Goal: Transaction & Acquisition: Purchase product/service

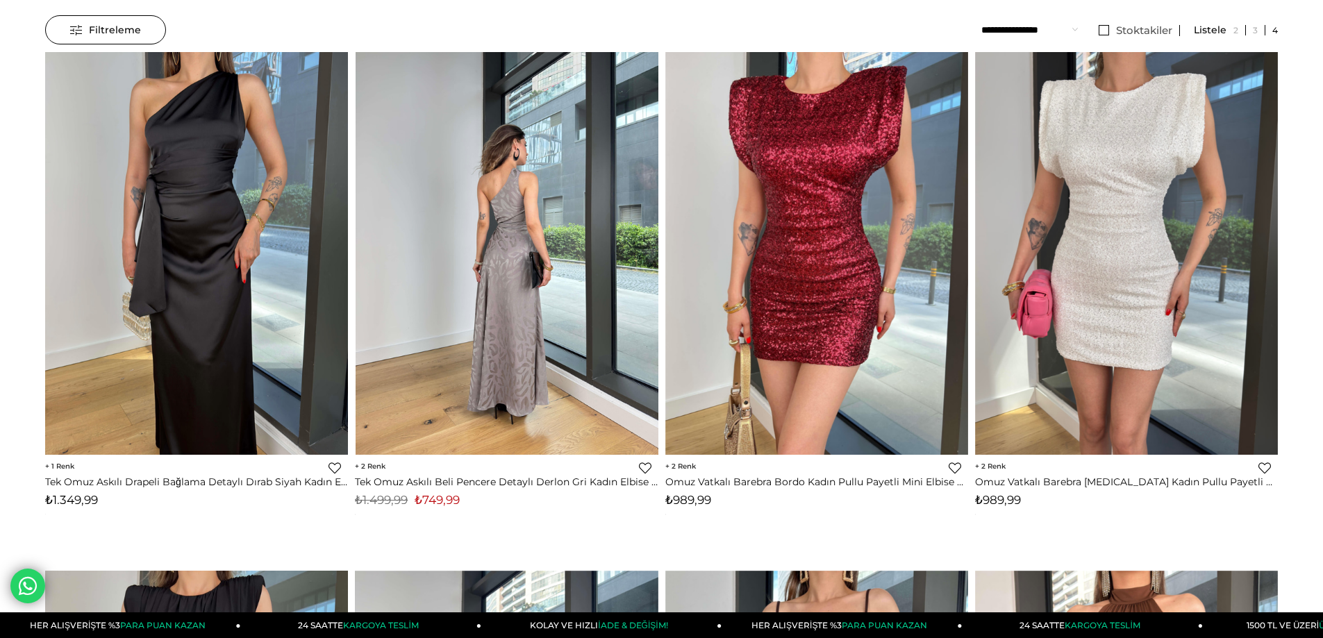
scroll to position [138, 0]
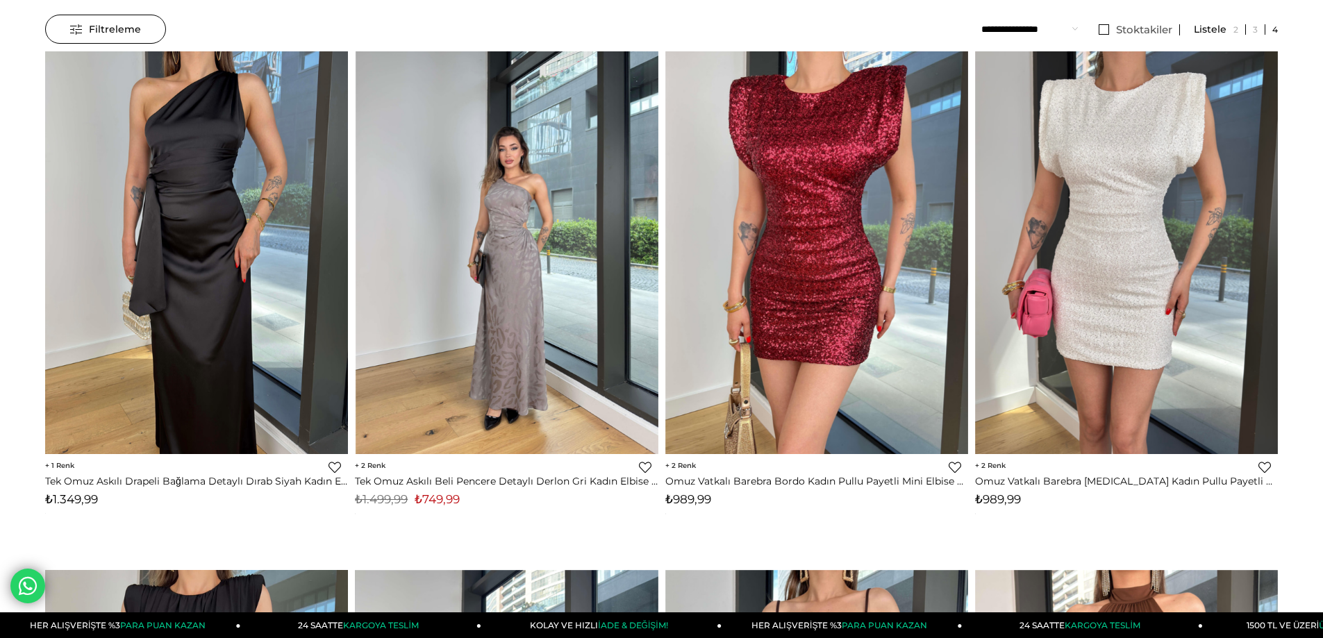
click at [542, 289] on img at bounding box center [507, 253] width 303 height 404
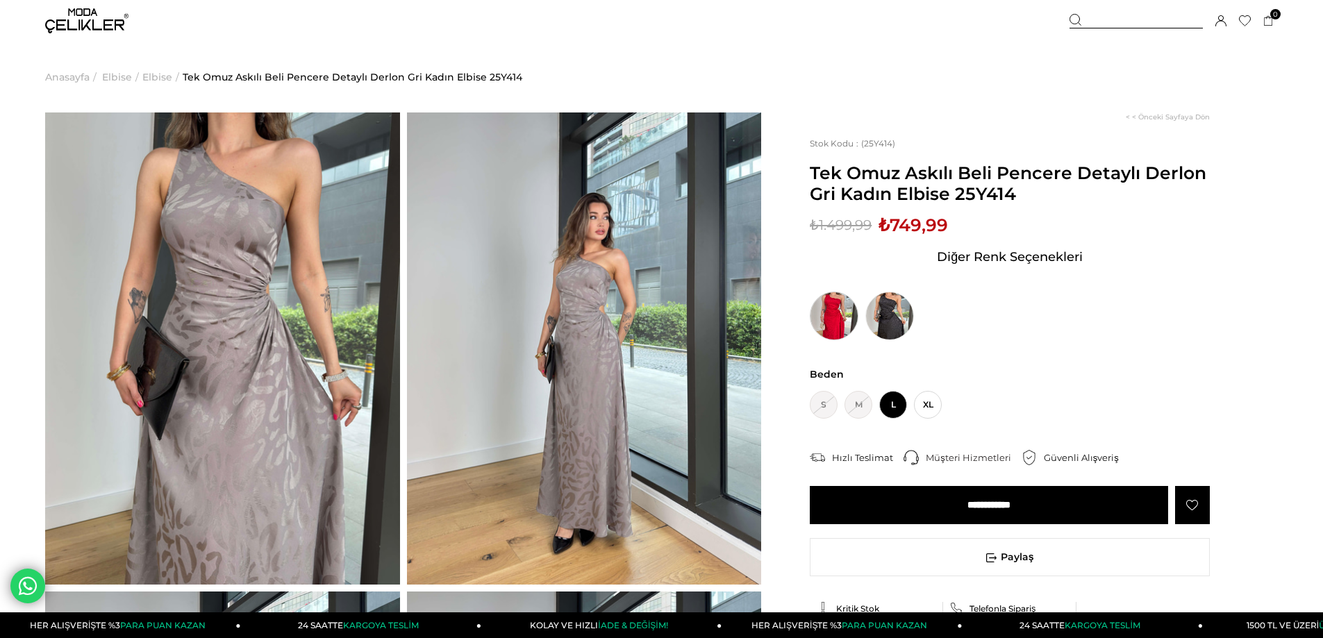
click at [831, 308] on img at bounding box center [834, 316] width 49 height 49
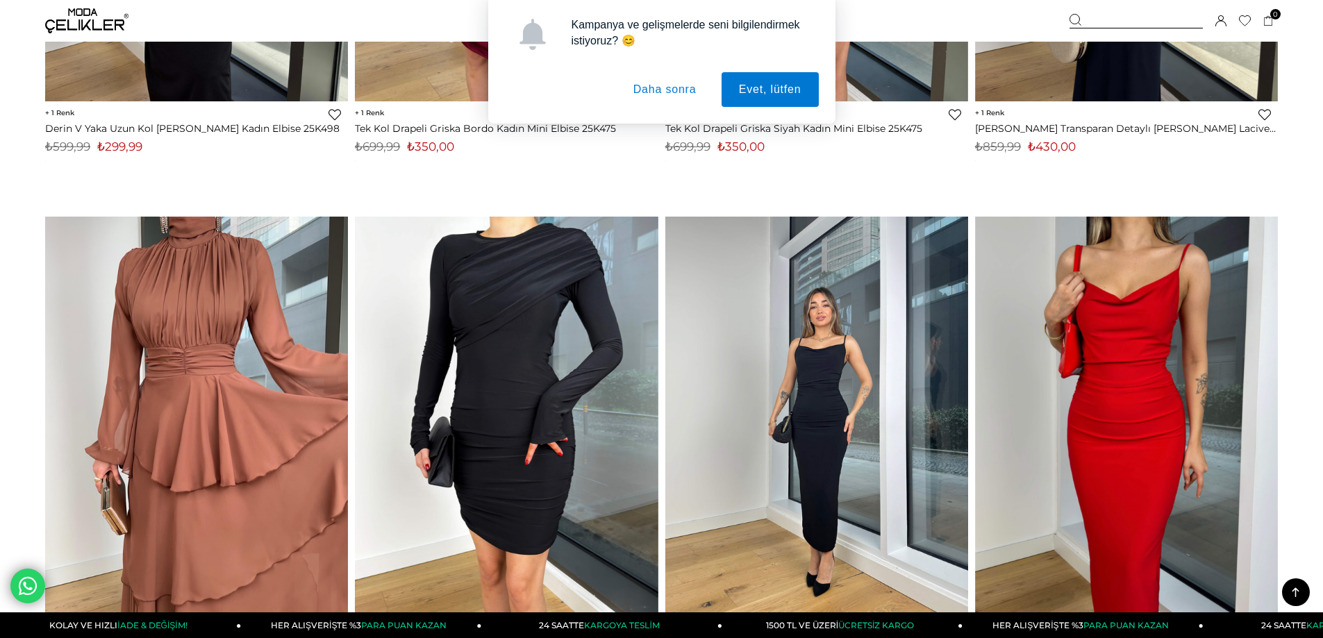
scroll to position [2014, 0]
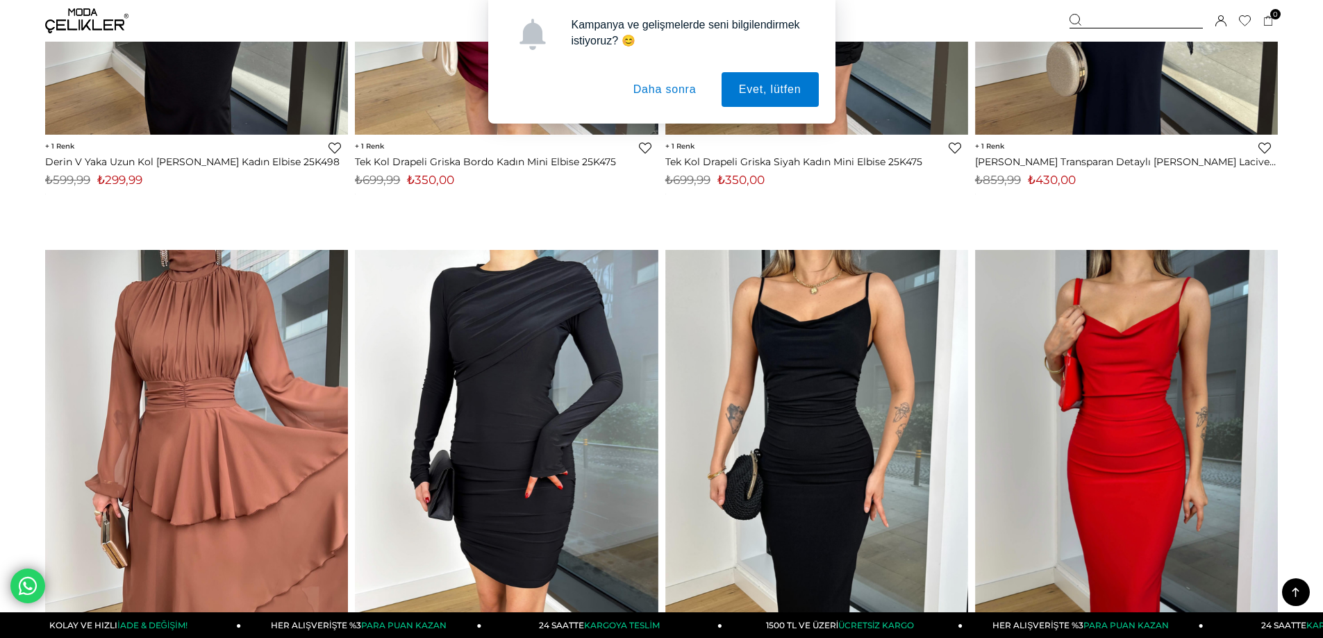
click at [651, 94] on button "Daha sonra" at bounding box center [665, 89] width 98 height 35
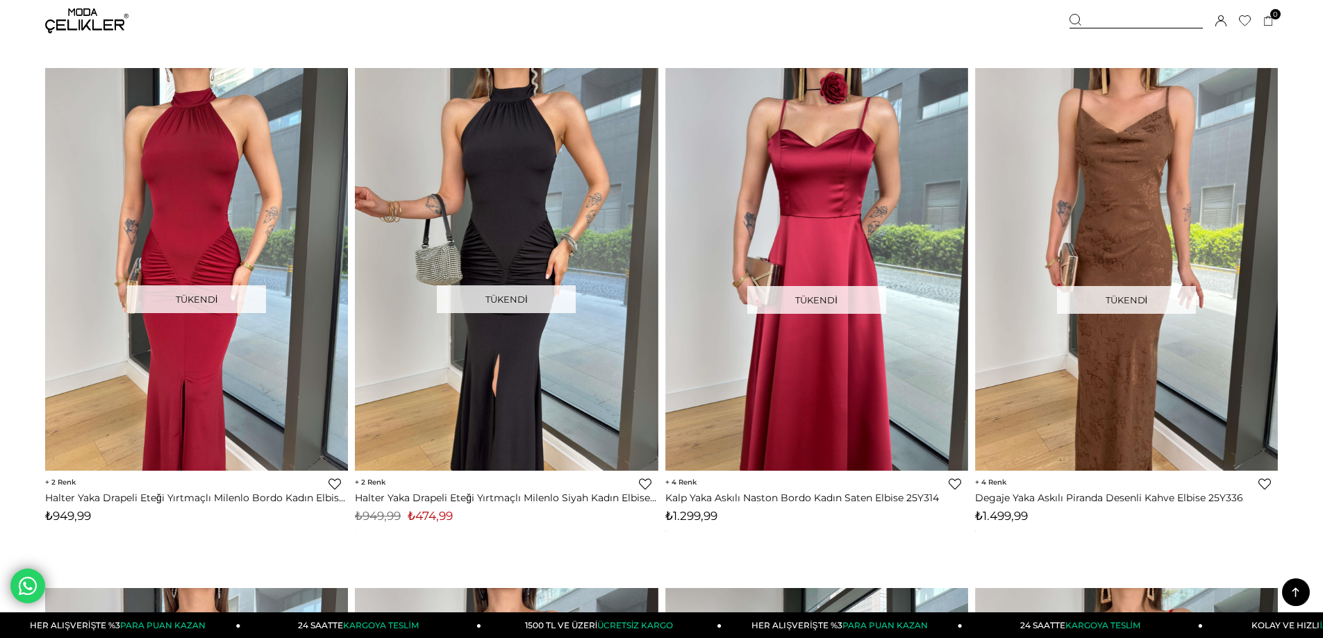
scroll to position [7224, 0]
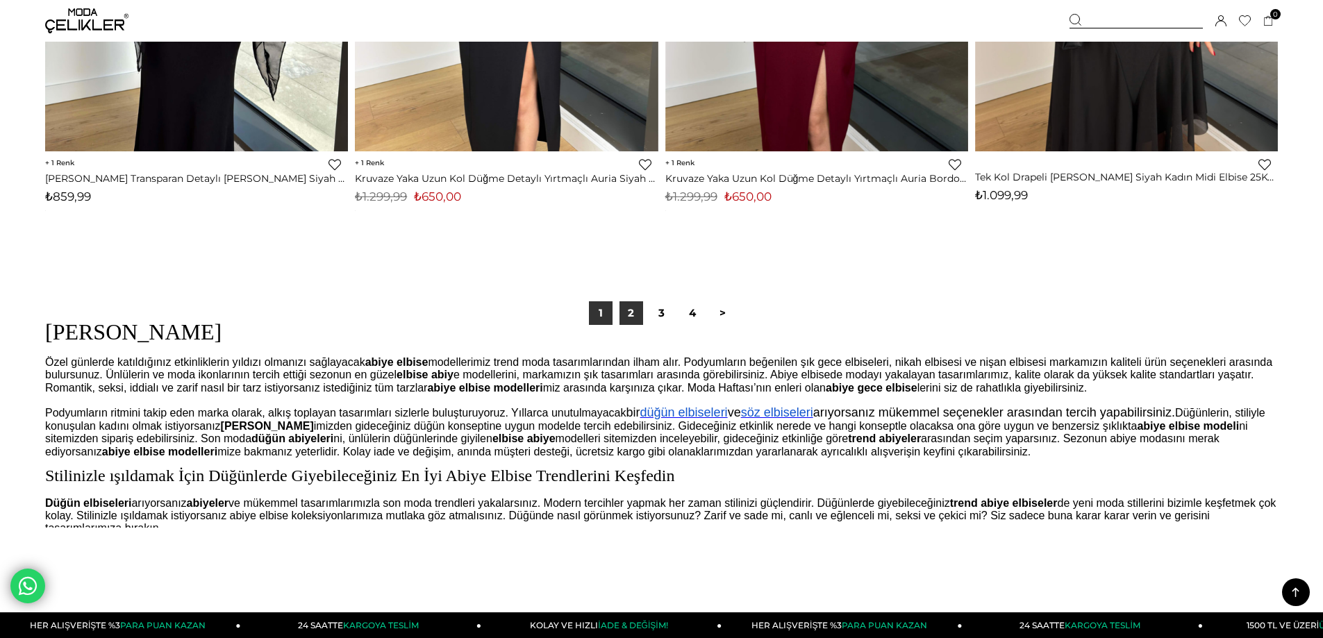
click at [626, 312] on link "2" at bounding box center [632, 313] width 24 height 24
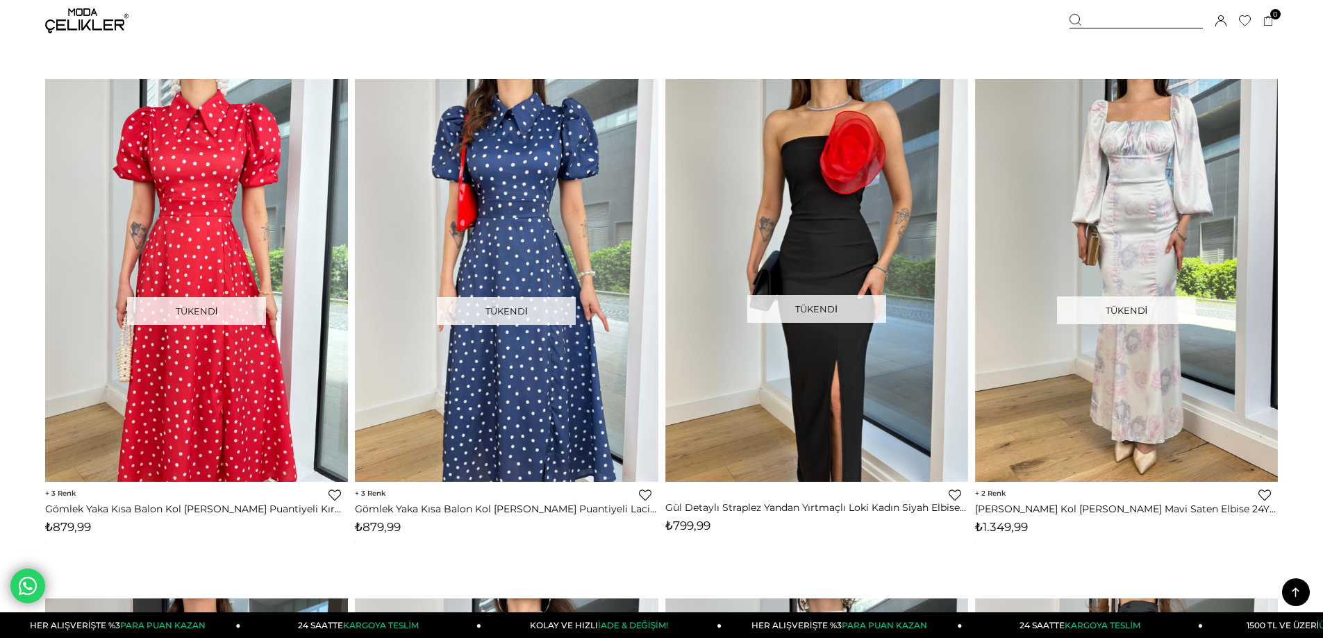
scroll to position [9447, 0]
